Goal: Task Accomplishment & Management: Use online tool/utility

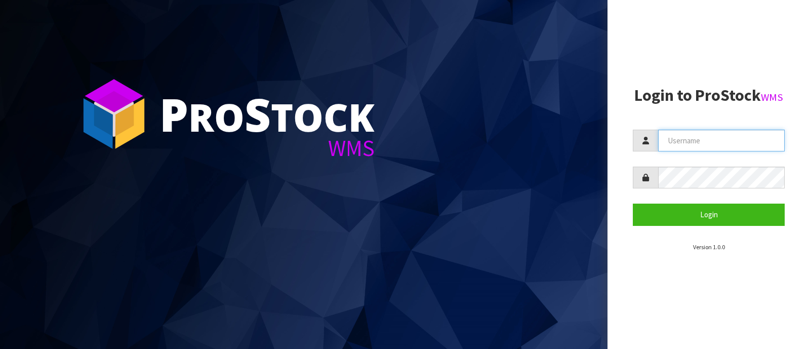
click at [705, 143] on input "text" at bounding box center [721, 141] width 127 height 22
type input "PACIFICBIOLOGICS"
click at [633, 204] on button "Login" at bounding box center [709, 215] width 152 height 22
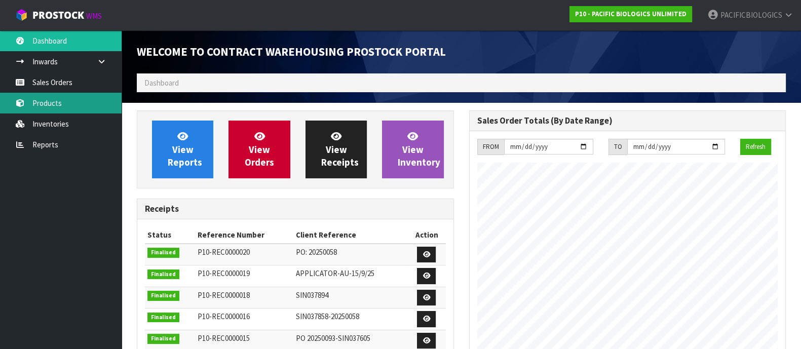
scroll to position [445, 332]
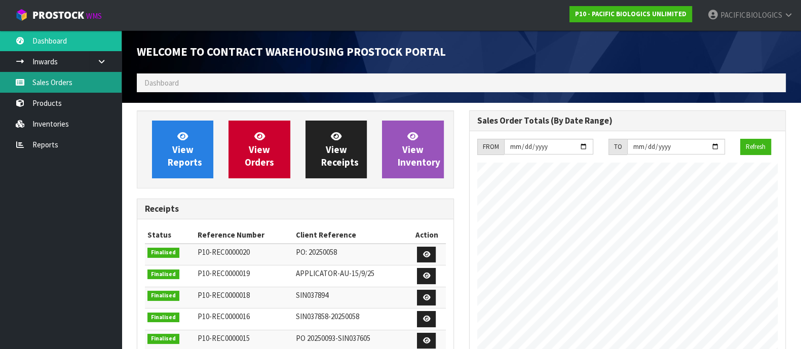
click at [63, 86] on link "Sales Orders" at bounding box center [61, 82] width 122 height 21
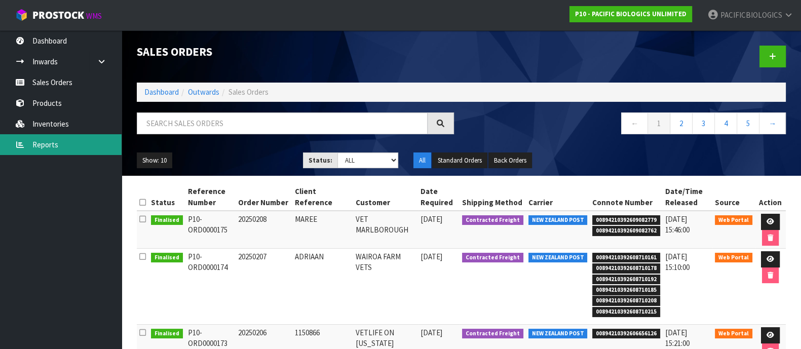
click at [55, 146] on link "Reports" at bounding box center [61, 144] width 122 height 21
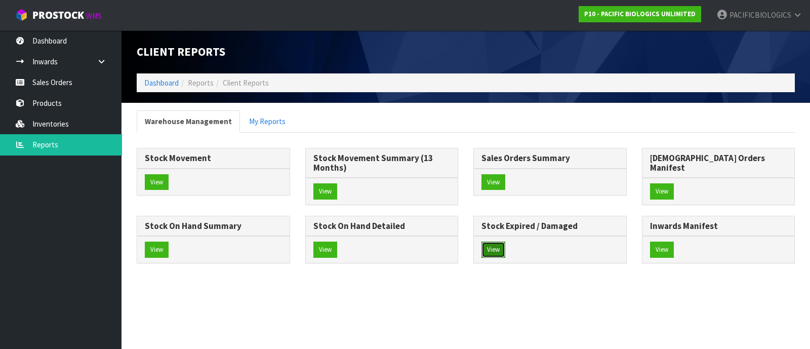
click at [482, 258] on button "View" at bounding box center [494, 250] width 24 height 16
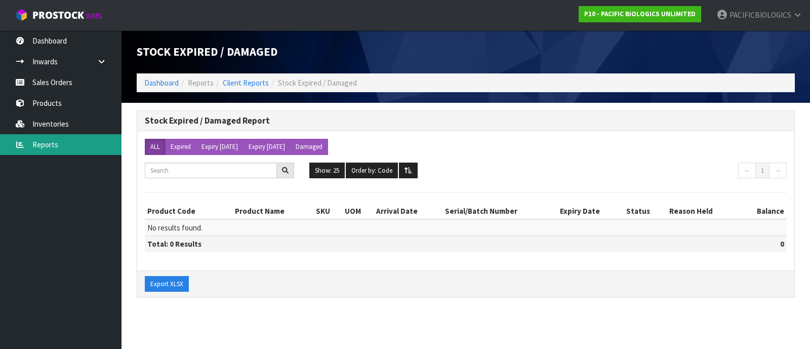
click at [42, 145] on link "Reports" at bounding box center [61, 144] width 122 height 21
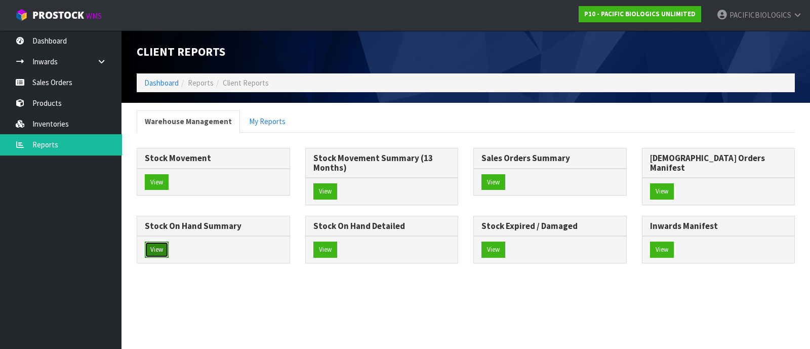
click at [169, 242] on button "View" at bounding box center [157, 250] width 24 height 16
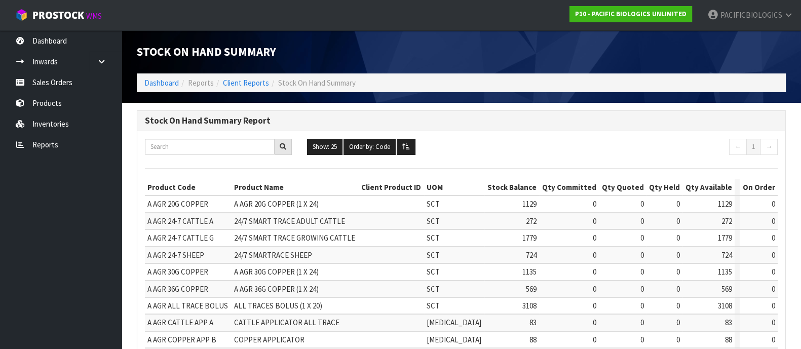
scroll to position [109, 0]
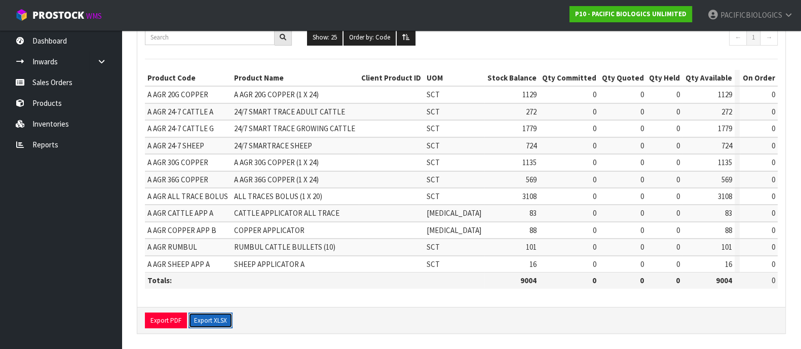
click at [206, 319] on button "Export XLSX" at bounding box center [210, 320] width 44 height 16
